Goal: Find specific page/section: Find specific page/section

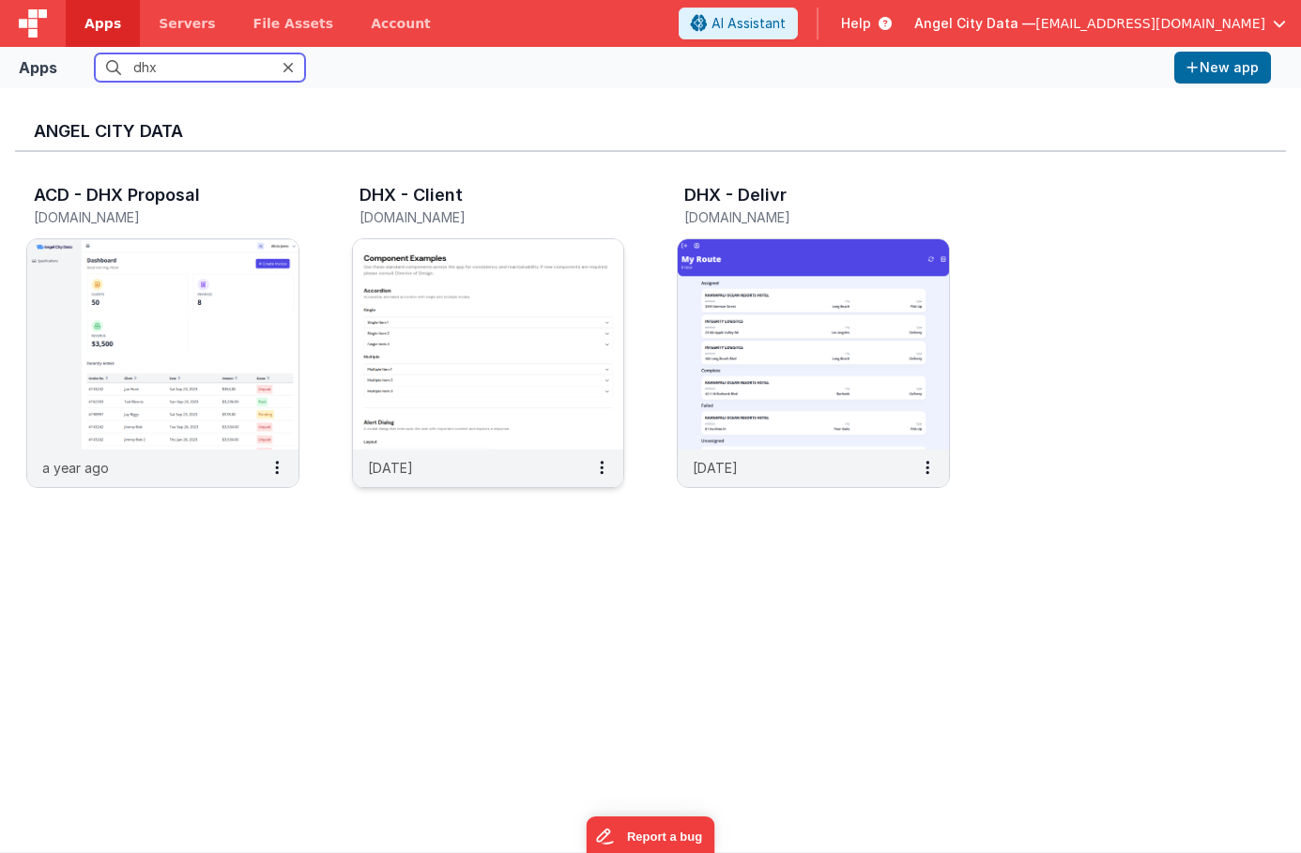
type input "dhx"
click at [397, 361] on img at bounding box center [488, 344] width 271 height 210
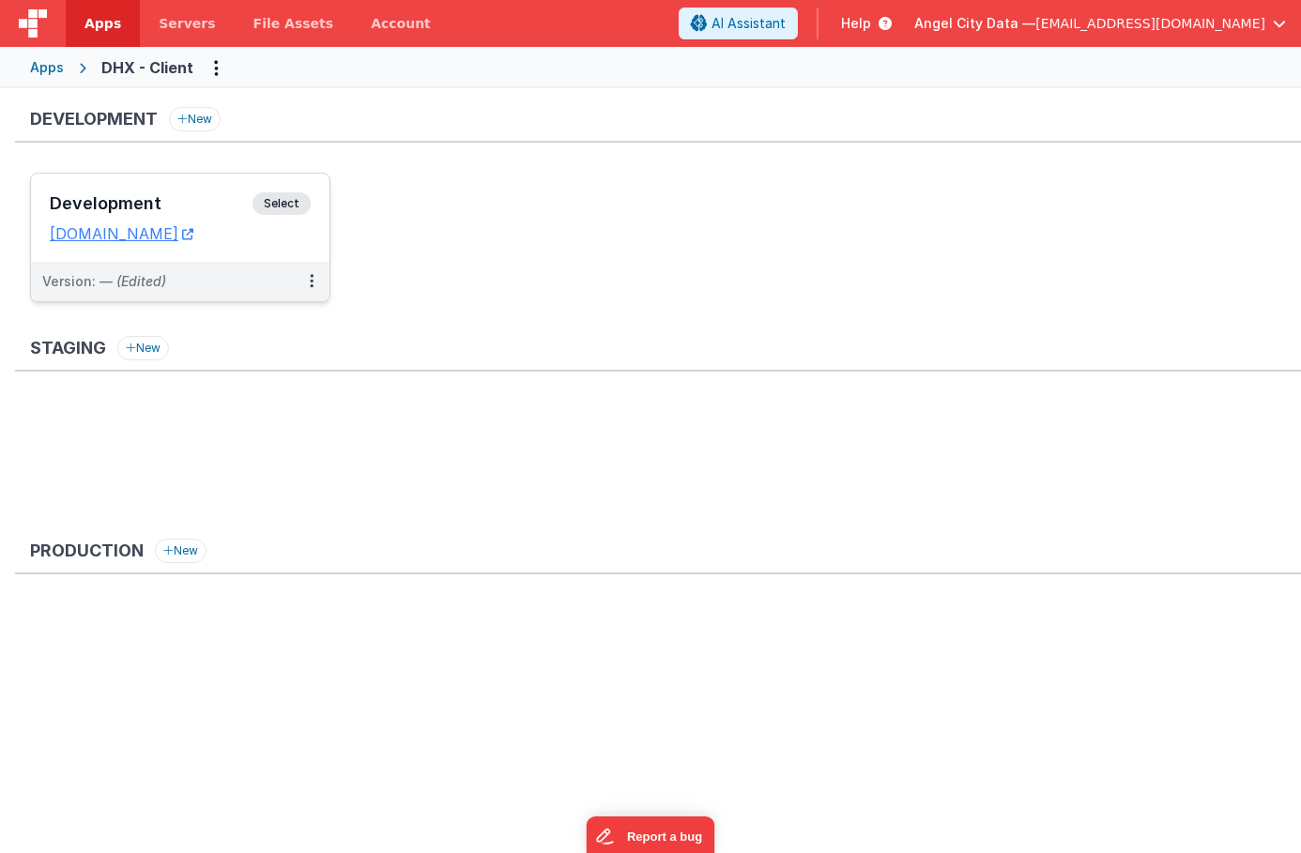
click at [189, 206] on h3 "Development" at bounding box center [151, 203] width 203 height 19
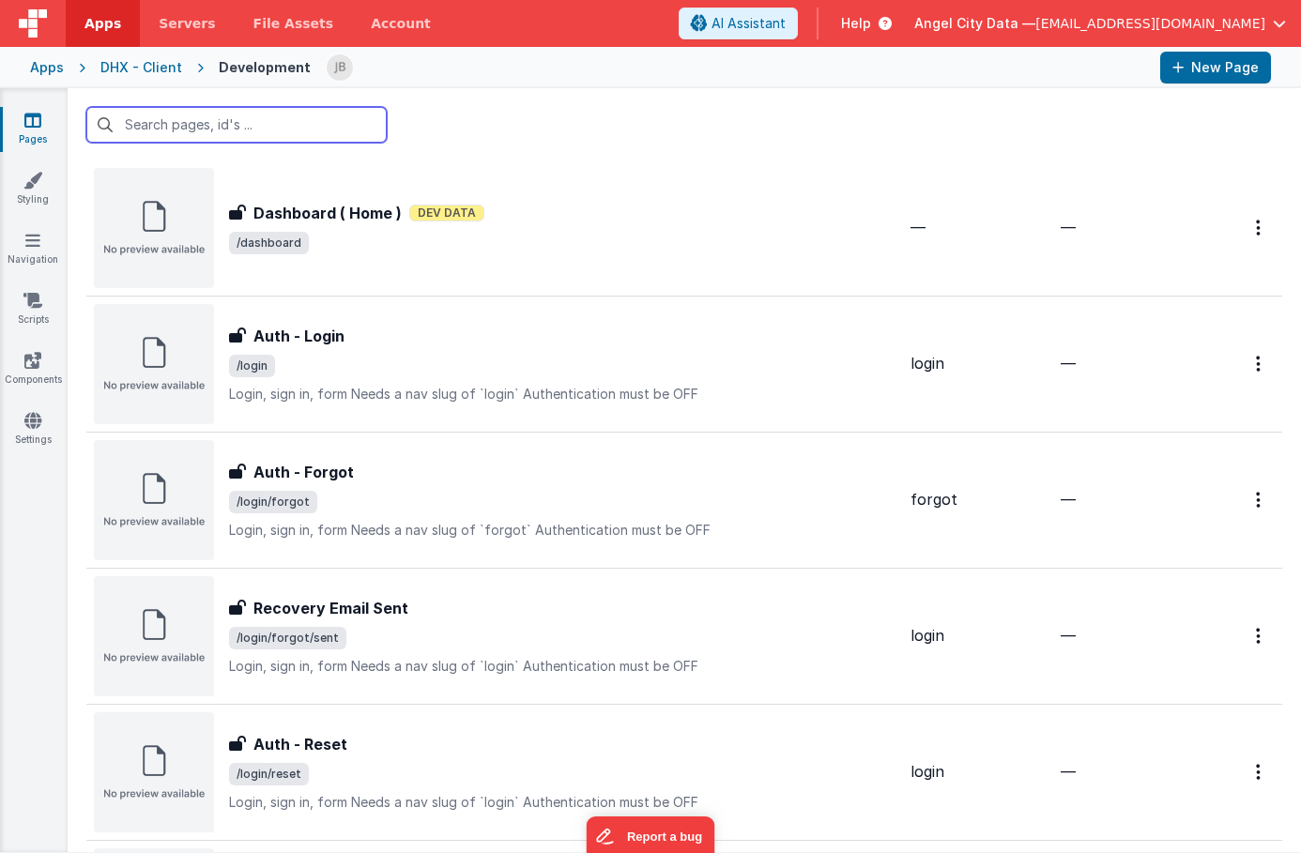
scroll to position [168, 0]
